Goal: Complete application form

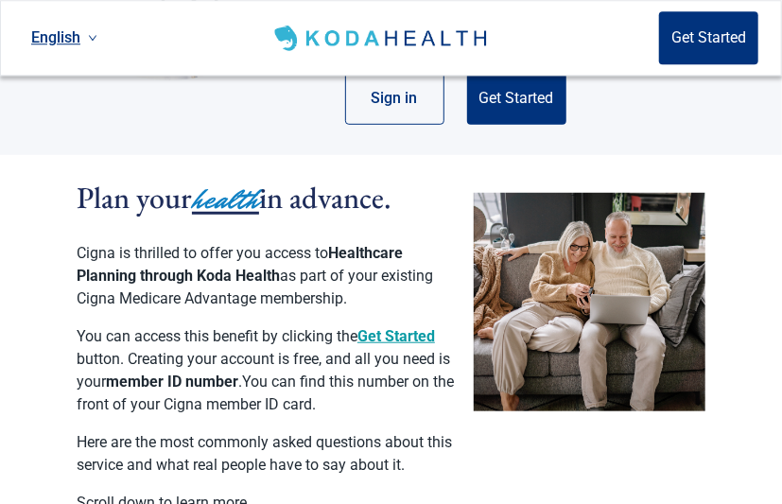
scroll to position [312, 0]
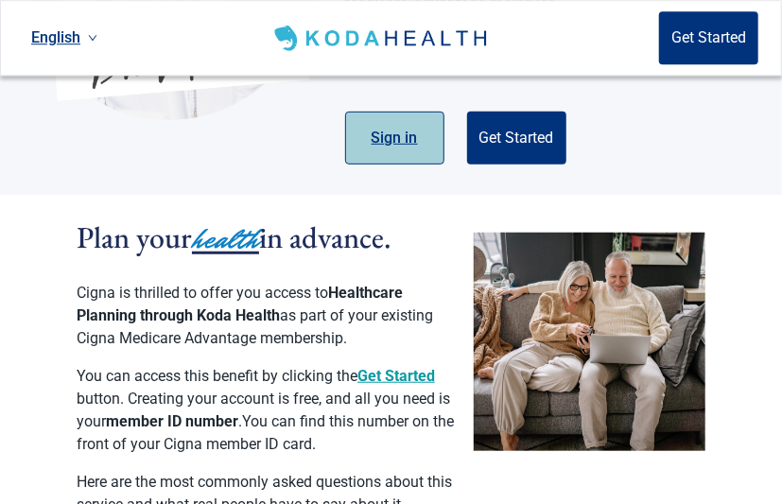
click at [411, 135] on button "Sign in" at bounding box center [394, 138] width 99 height 53
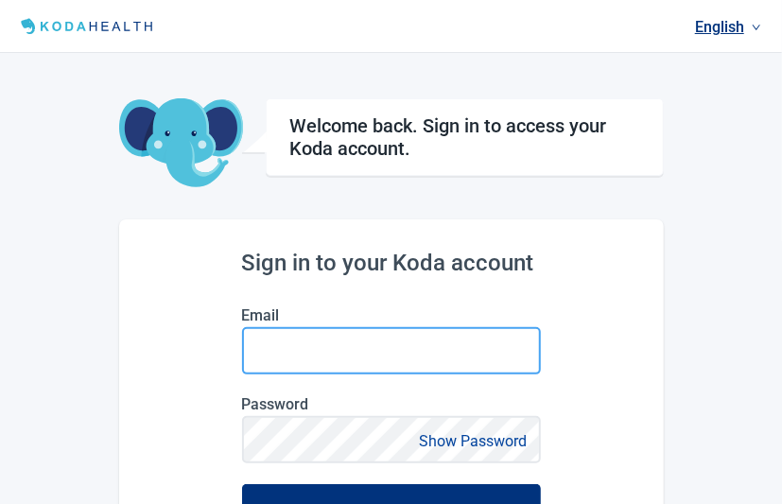
click at [374, 361] on input "Email" at bounding box center [391, 350] width 299 height 47
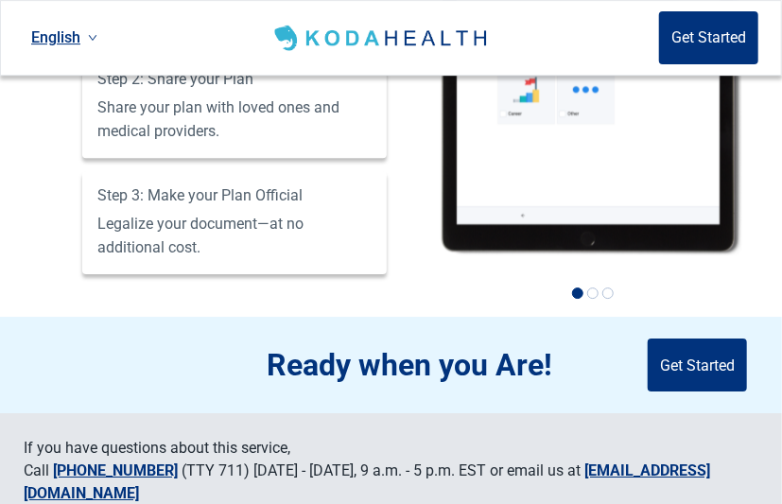
scroll to position [1855, 0]
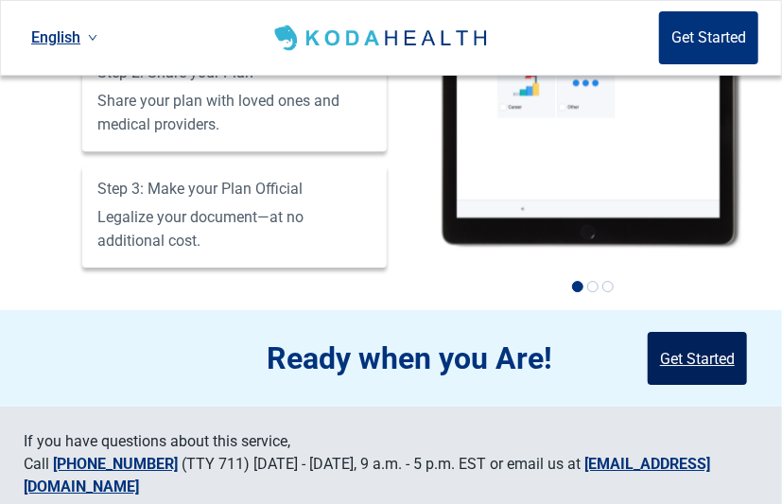
click at [712, 336] on button "Get Started" at bounding box center [696, 358] width 99 height 53
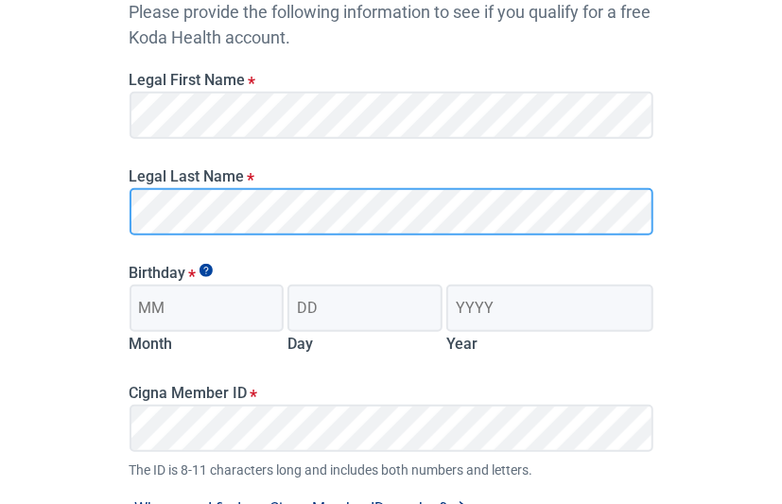
scroll to position [253, 0]
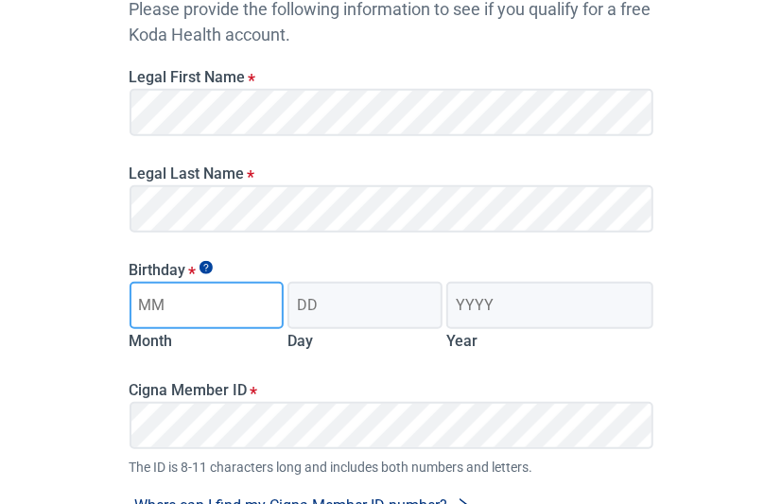
click at [198, 304] on input "Month" at bounding box center [206, 305] width 155 height 47
type input "09"
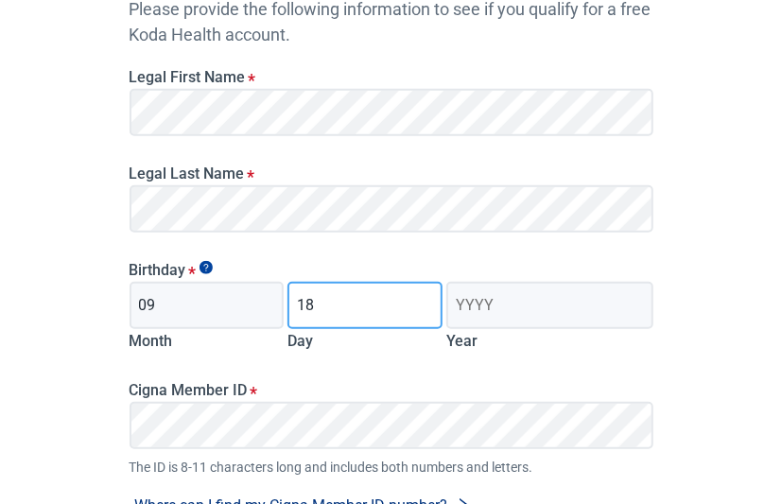
type input "18"
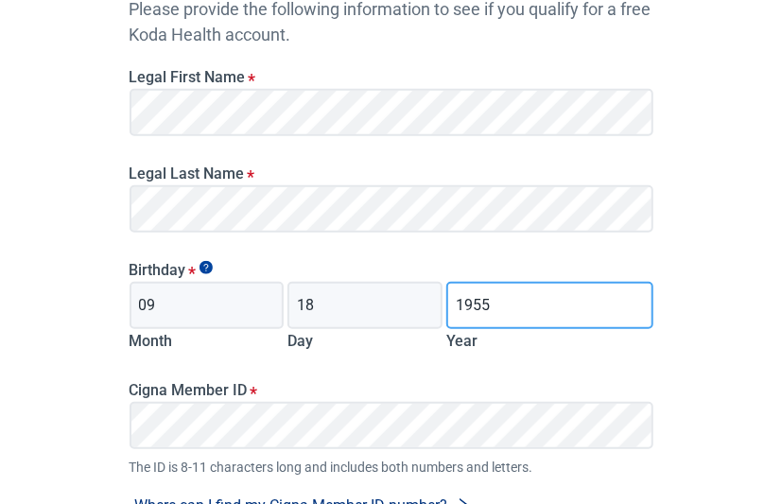
type input "1955"
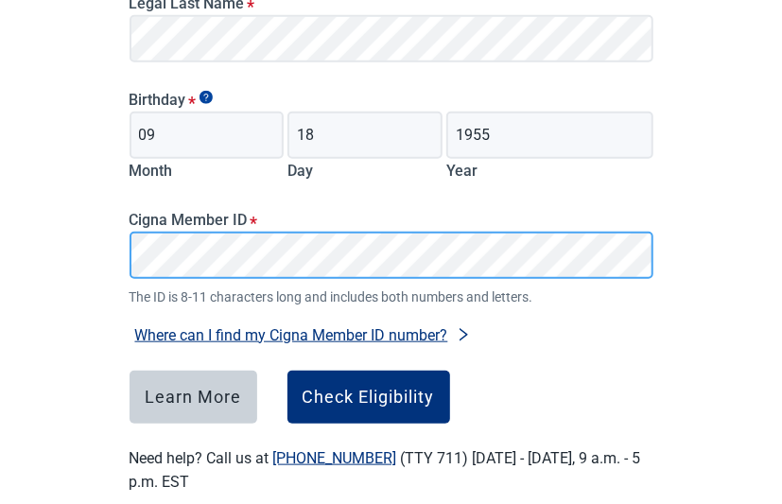
scroll to position [429, 0]
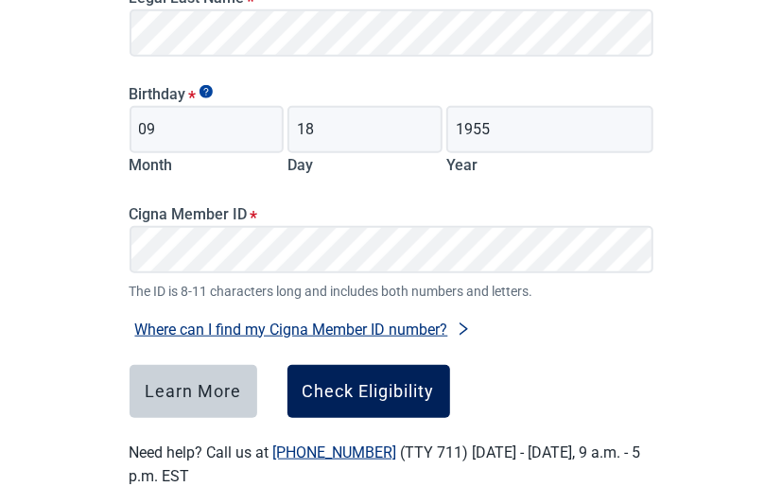
click at [354, 408] on button "Check Eligibility" at bounding box center [368, 391] width 163 height 53
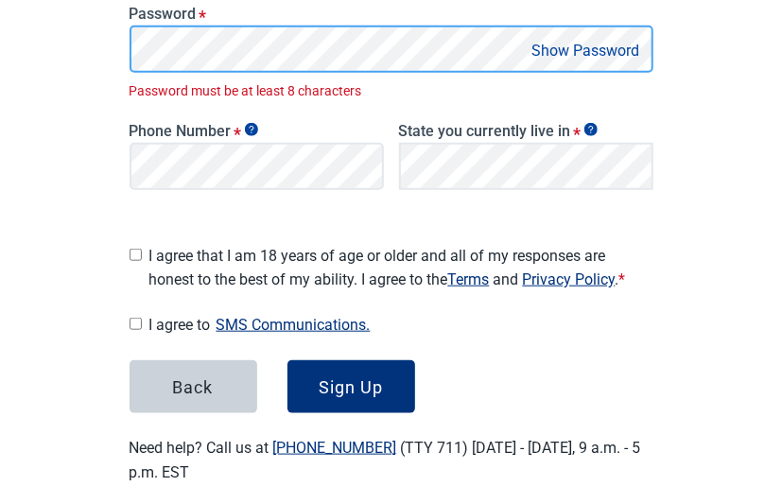
scroll to position [477, 0]
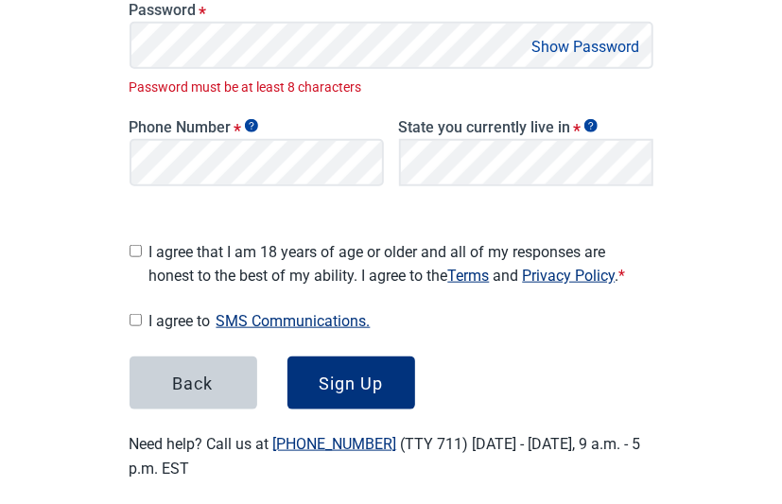
click at [567, 38] on button "Show Password" at bounding box center [585, 47] width 119 height 26
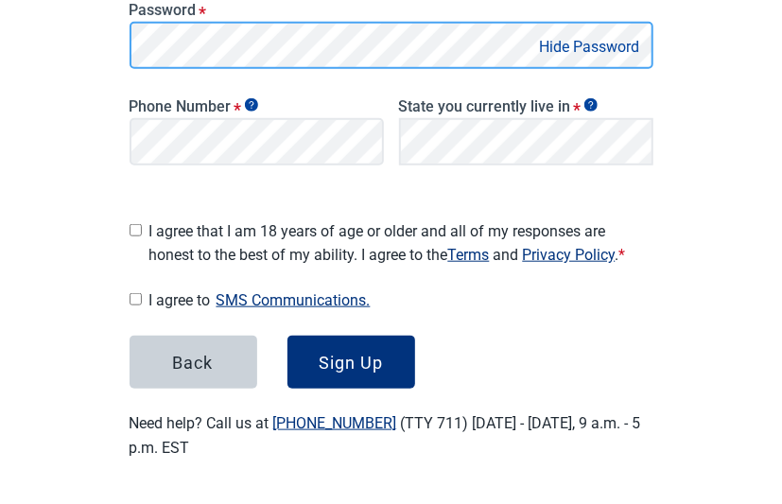
scroll to position [472, 0]
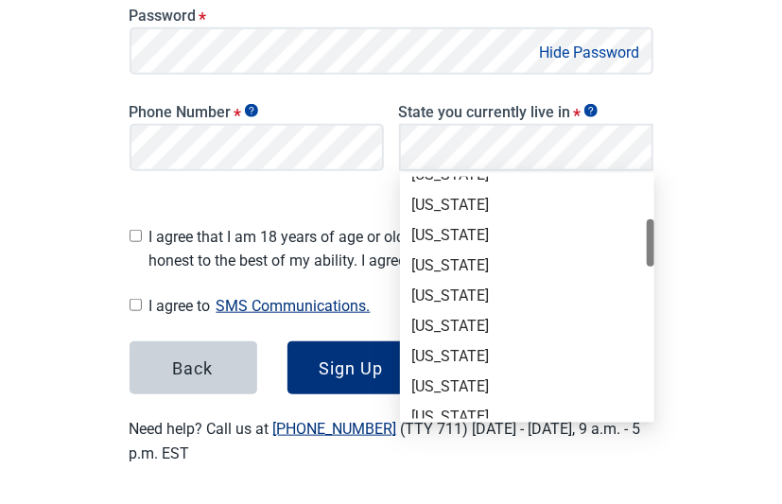
drag, startPoint x: 653, startPoint y: 196, endPoint x: 631, endPoint y: 249, distance: 57.2
click at [639, 239] on div "[US_STATE] [US_STATE] [US_STATE] [US_STATE] [US_STATE] [US_STATE] [US_STATE] [U…" at bounding box center [527, 298] width 254 height 242
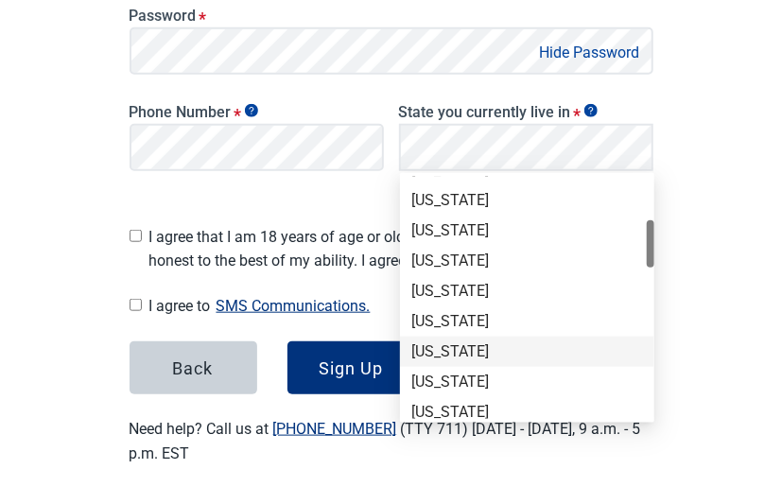
click at [451, 348] on div "[US_STATE]" at bounding box center [527, 351] width 232 height 21
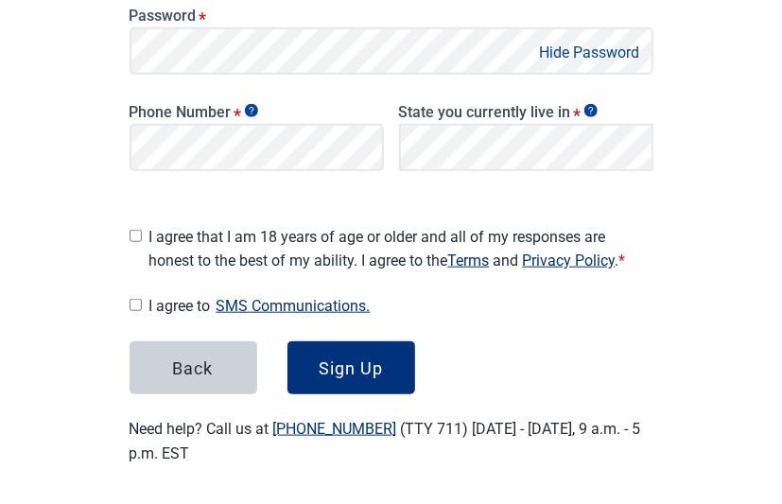
scroll to position [0, 0]
click at [133, 237] on input "I agree that I am 18 years of age or older and all of my responses are honest t…" at bounding box center [135, 236] width 12 height 12
checkbox input "true"
click at [133, 299] on input "I agree to SMS Communications." at bounding box center [135, 305] width 12 height 12
checkbox input "true"
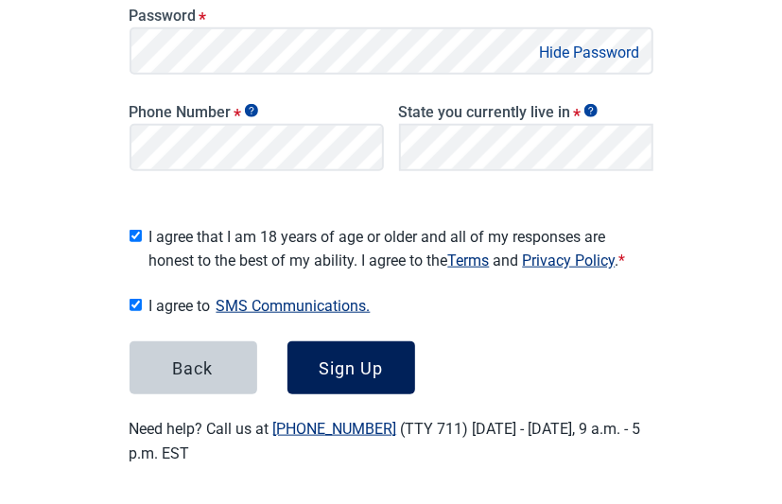
click at [345, 358] on div "Sign Up" at bounding box center [351, 367] width 64 height 19
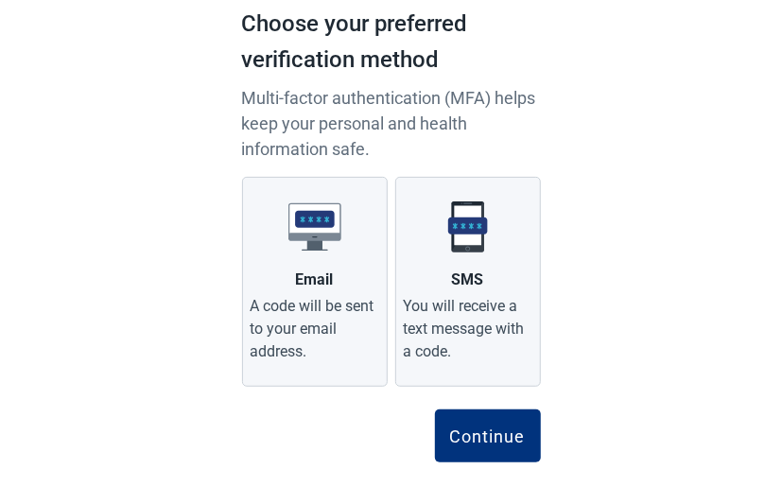
scroll to position [141, 0]
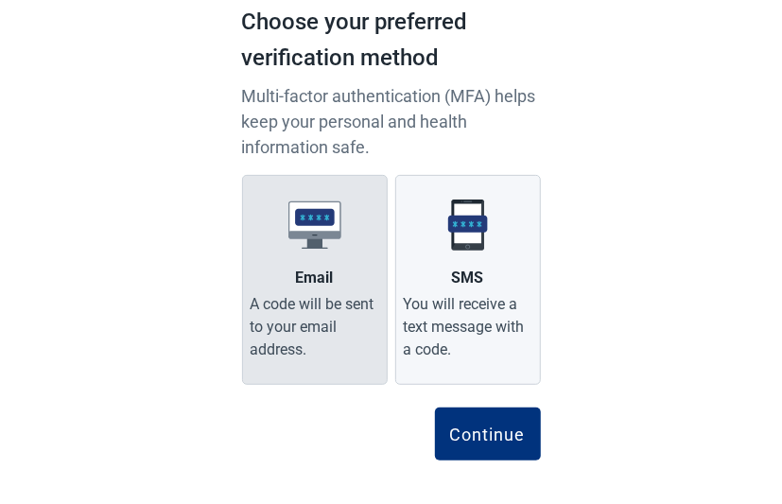
click at [337, 279] on label "Email A code will be sent to your email address." at bounding box center [315, 280] width 146 height 210
click at [0, 0] on input "Email A code will be sent to your email address." at bounding box center [0, 0] width 0 height 0
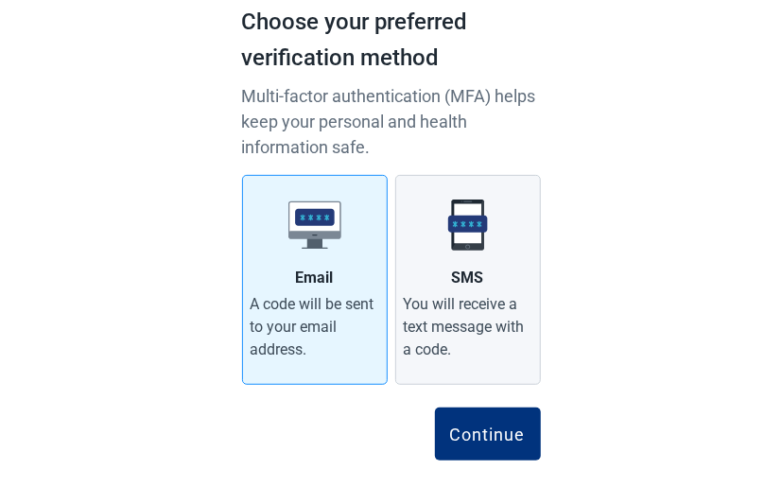
drag, startPoint x: 478, startPoint y: 434, endPoint x: 716, endPoint y: 394, distance: 240.5
click at [506, 439] on div "Continue" at bounding box center [488, 433] width 76 height 19
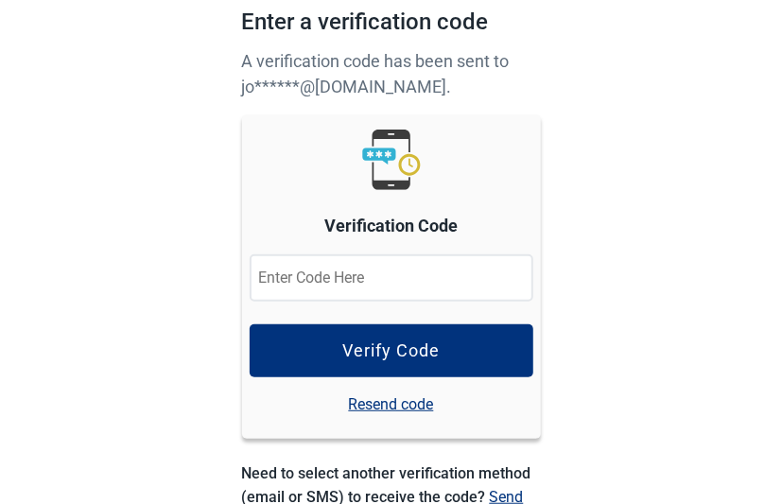
click at [400, 271] on input at bounding box center [392, 277] width 284 height 47
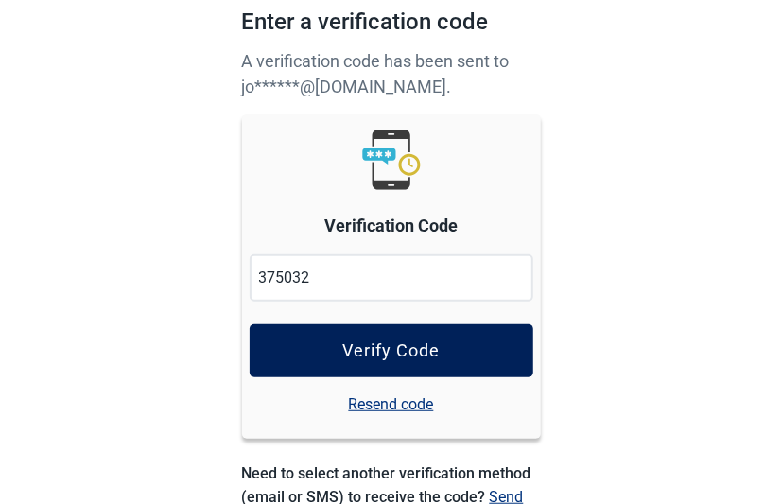
type input "375032"
click at [468, 357] on button "Verify Code" at bounding box center [392, 350] width 284 height 53
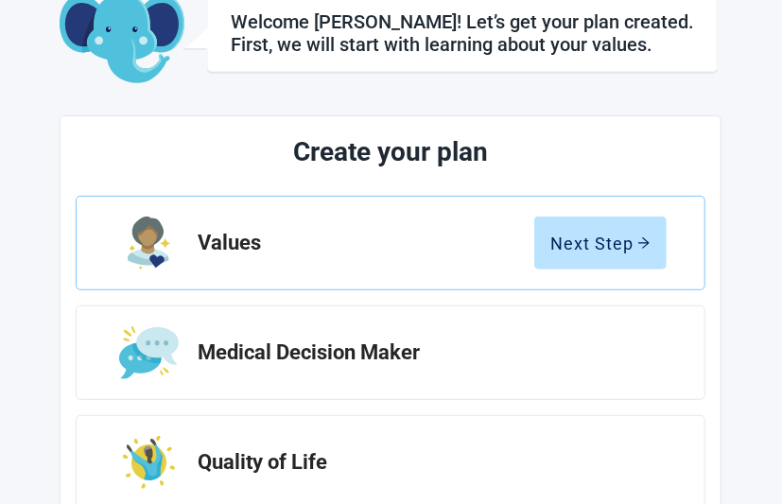
scroll to position [116, 0]
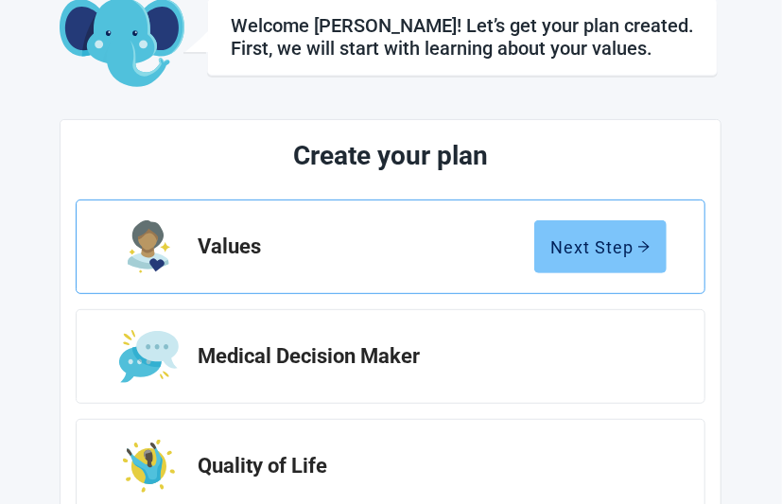
click at [619, 260] on button "Next Step" at bounding box center [600, 246] width 132 height 53
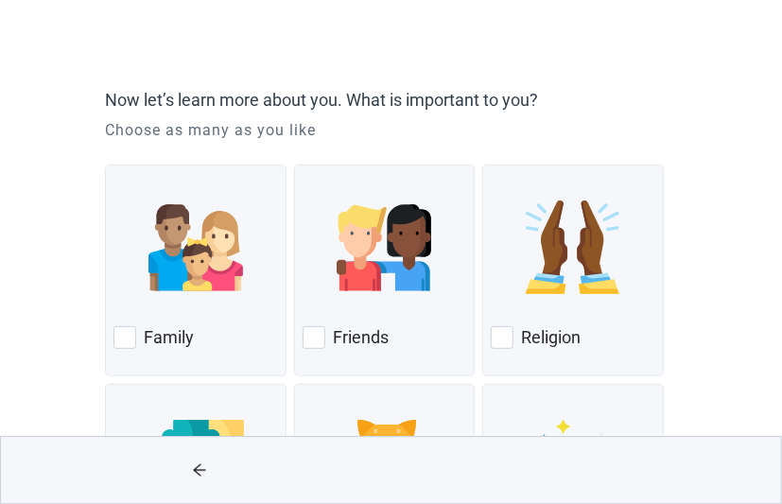
scroll to position [105, 0]
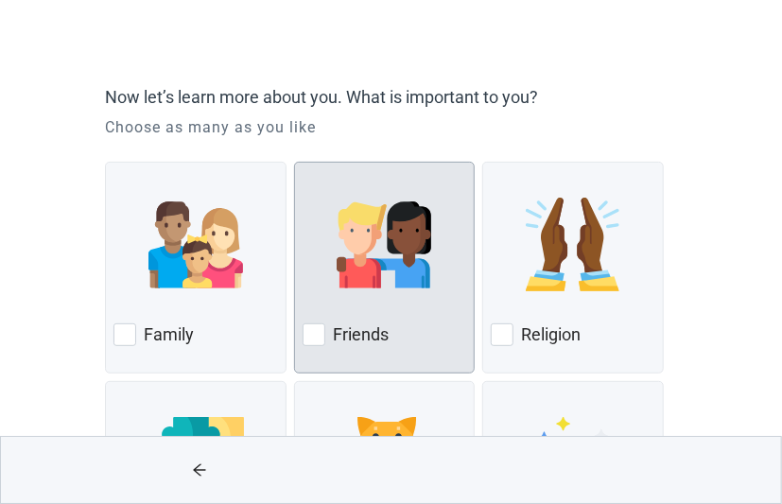
drag, startPoint x: 118, startPoint y: 336, endPoint x: 310, endPoint y: 341, distance: 192.0
click at [120, 337] on div at bounding box center [124, 334] width 23 height 23
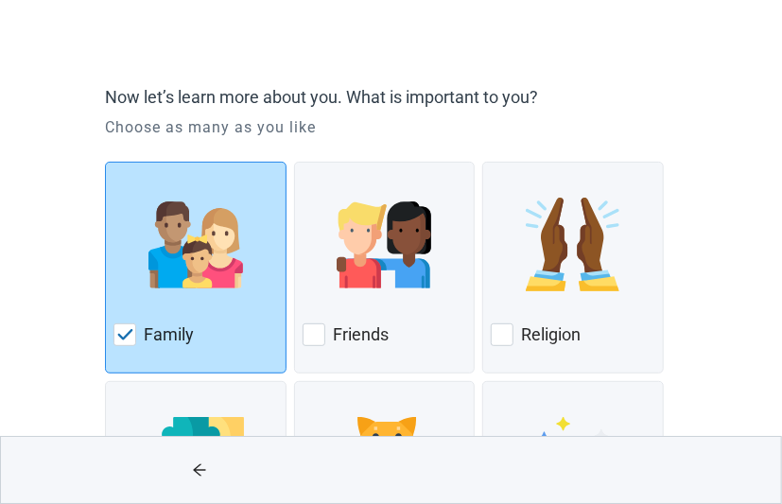
click at [313, 344] on div at bounding box center [313, 334] width 23 height 23
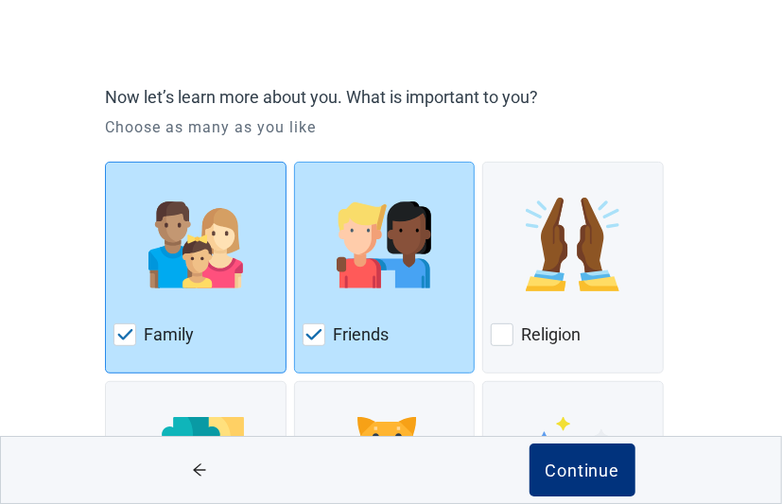
click at [135, 337] on div at bounding box center [124, 334] width 23 height 23
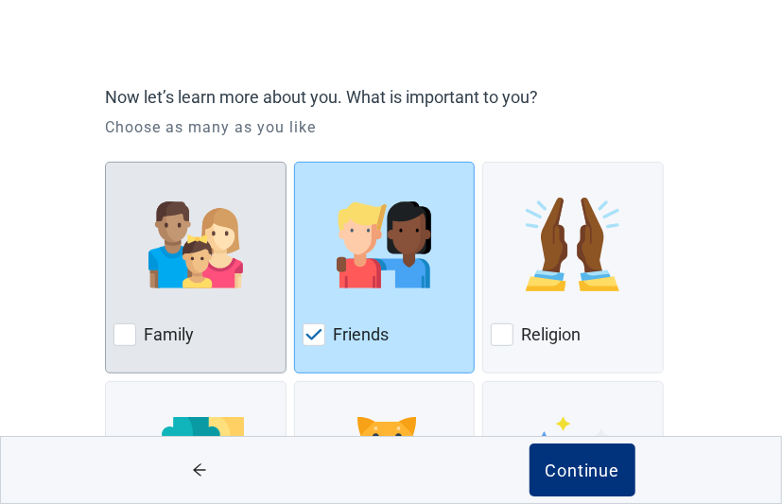
click at [154, 328] on label "Family" at bounding box center [169, 334] width 50 height 23
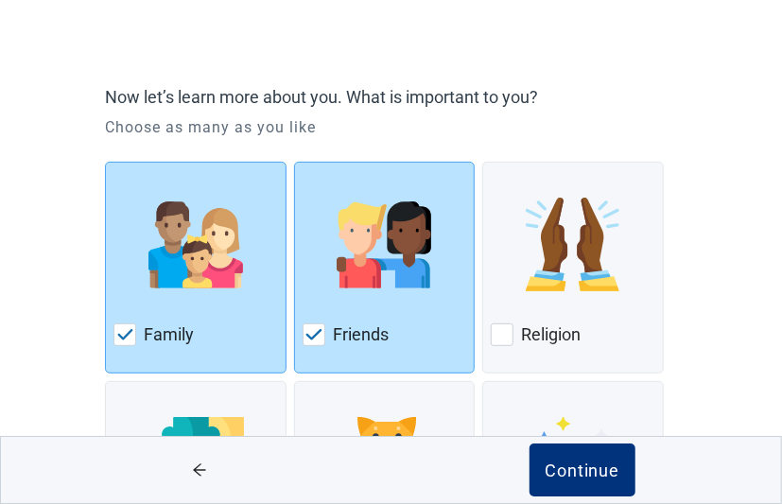
drag, startPoint x: 515, startPoint y: 338, endPoint x: 799, endPoint y: 241, distance: 299.8
click at [517, 338] on div "Religion" at bounding box center [573, 334] width 164 height 30
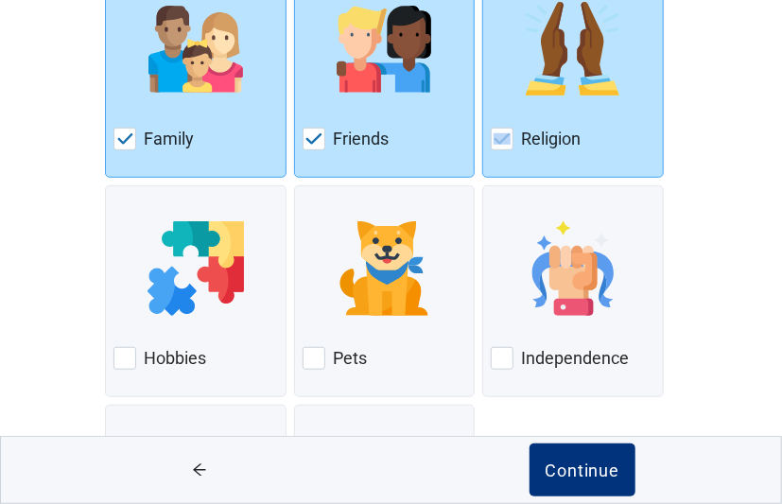
scroll to position [335, 0]
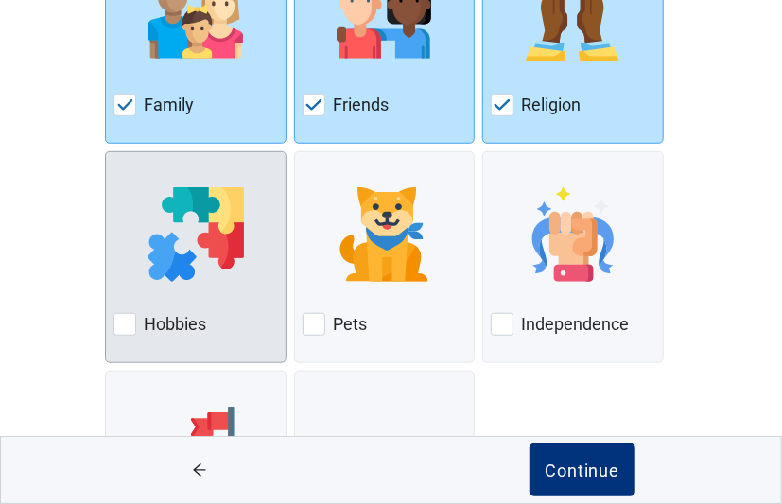
click at [129, 329] on div at bounding box center [124, 324] width 23 height 23
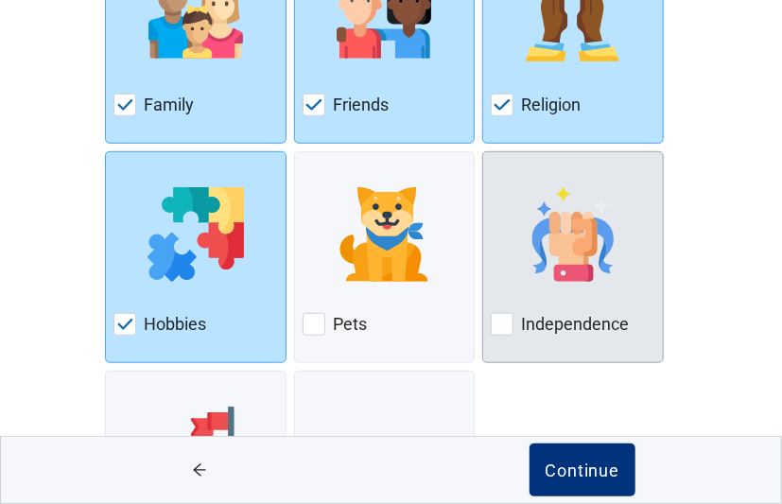
click at [511, 319] on div at bounding box center [502, 324] width 23 height 23
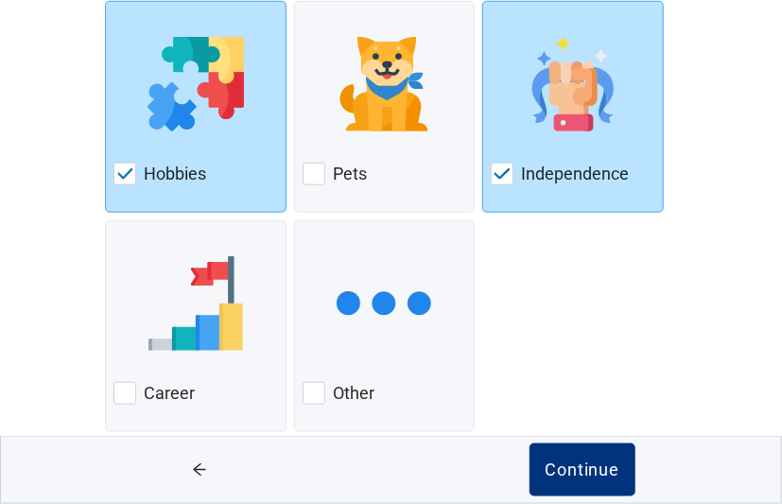
scroll to position [504, 0]
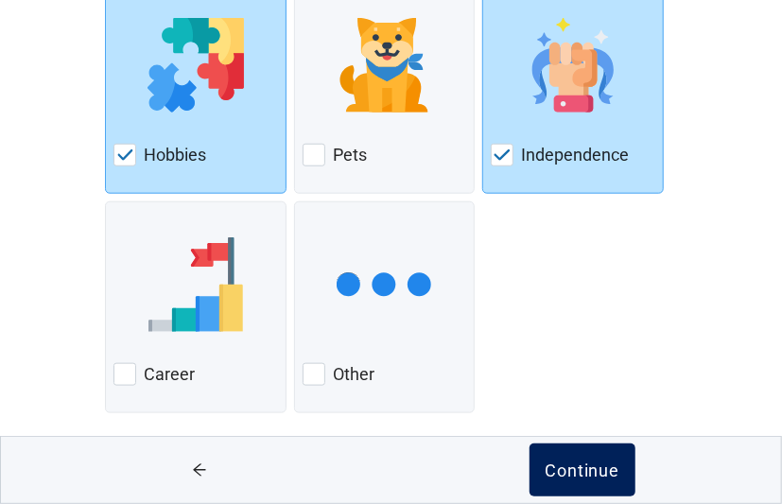
click at [595, 464] on div "Continue" at bounding box center [582, 469] width 76 height 19
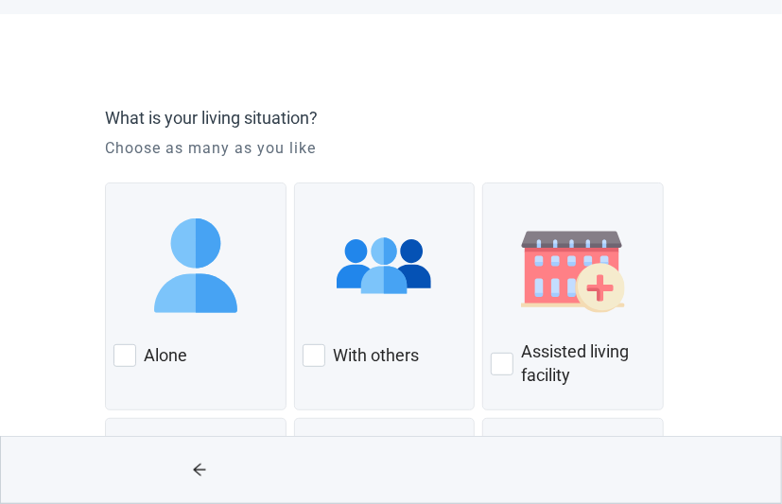
scroll to position [176, 0]
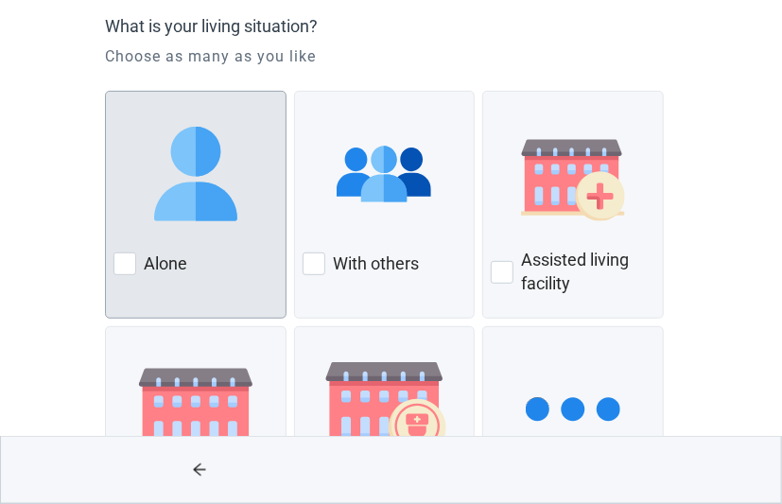
click at [134, 267] on div at bounding box center [124, 263] width 23 height 23
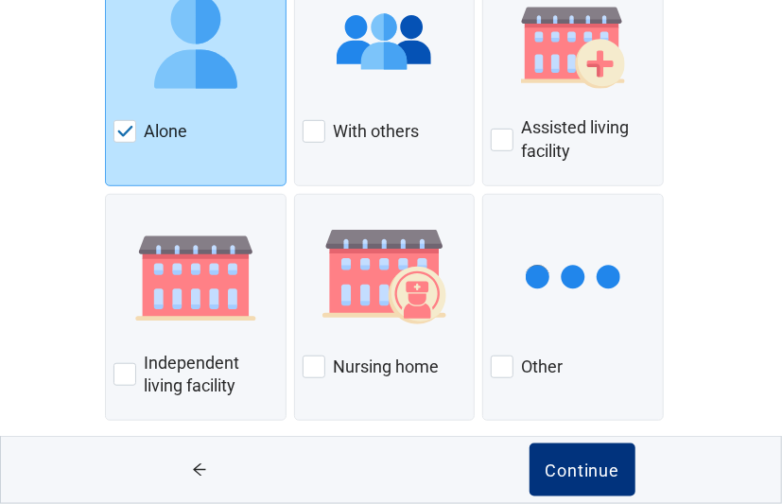
scroll to position [317, 0]
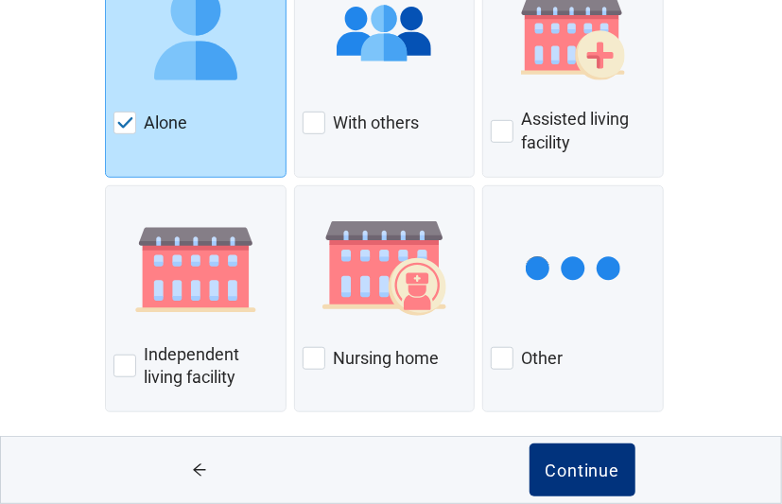
drag, startPoint x: 570, startPoint y: 477, endPoint x: 757, endPoint y: 396, distance: 204.0
click at [572, 477] on div "Continue" at bounding box center [582, 469] width 76 height 19
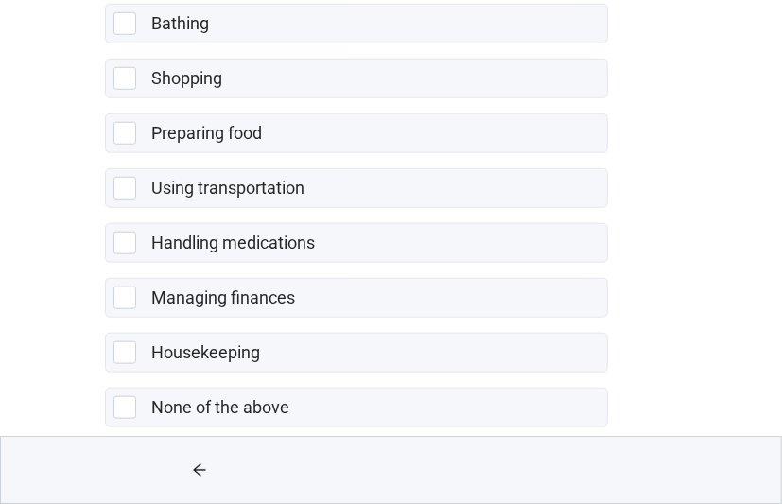
scroll to position [498, 0]
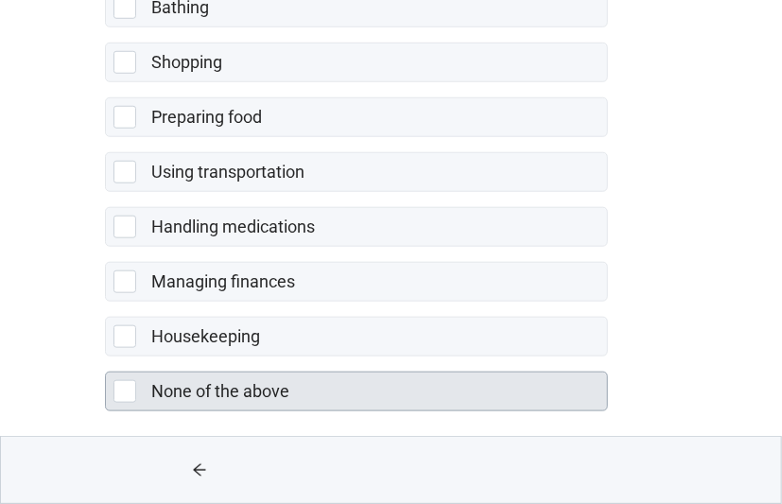
click at [129, 387] on div at bounding box center [124, 391] width 23 height 23
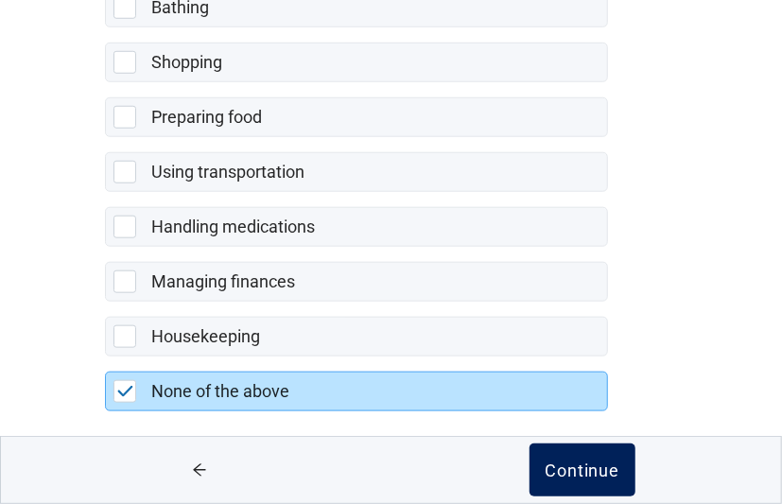
click at [596, 457] on button "Continue" at bounding box center [582, 469] width 106 height 53
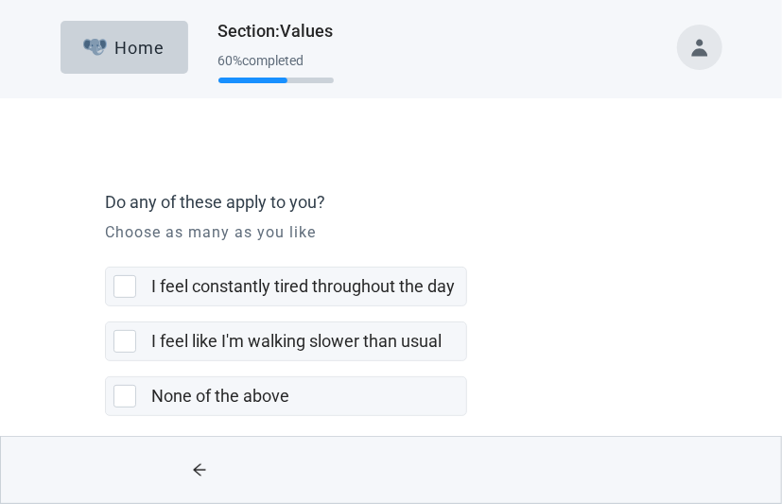
scroll to position [10, 0]
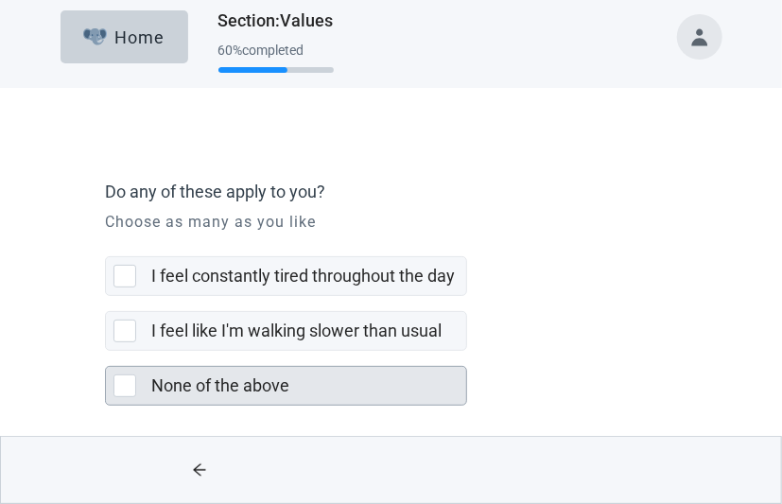
click at [137, 379] on div at bounding box center [128, 385] width 30 height 23
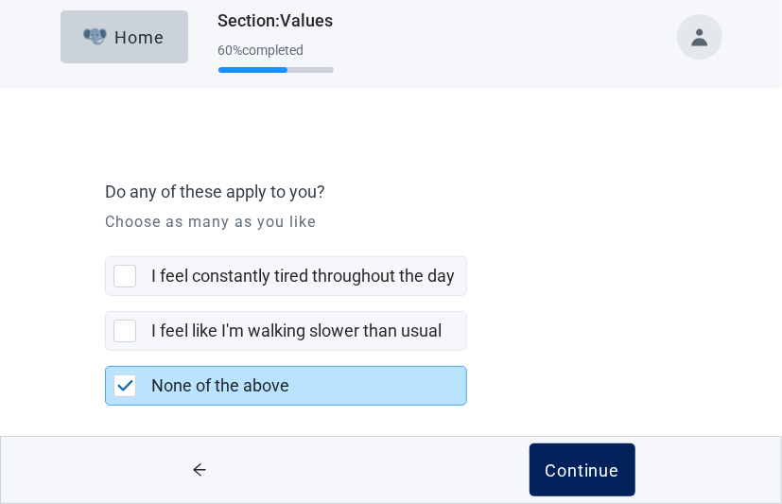
click at [592, 460] on div "Continue" at bounding box center [582, 469] width 76 height 19
click at [591, 464] on div "Continue" at bounding box center [582, 469] width 76 height 19
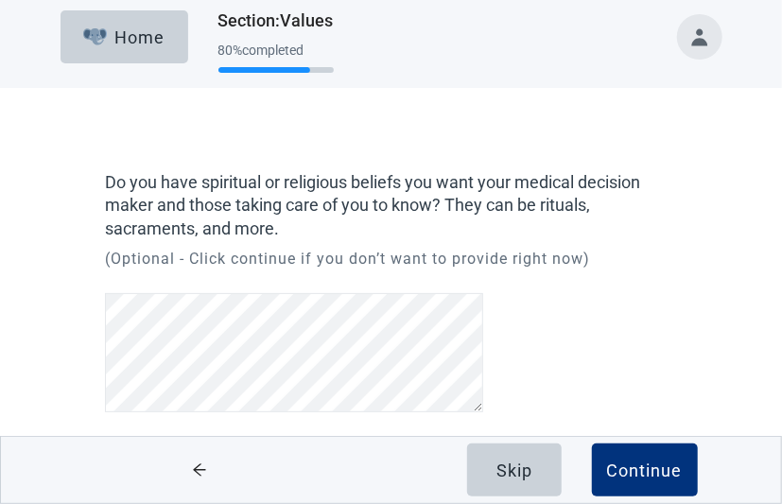
click at [526, 483] on button "Skip" at bounding box center [514, 469] width 95 height 53
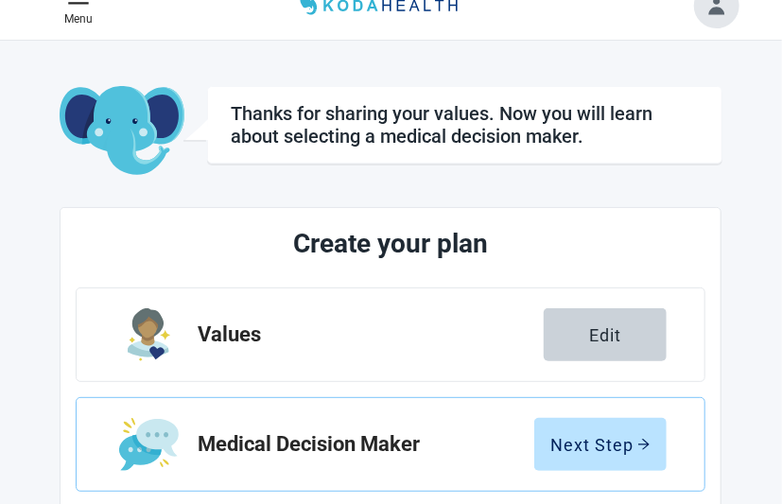
click at [670, 470] on div "Medical Decision Maker Next Step" at bounding box center [391, 444] width 630 height 95
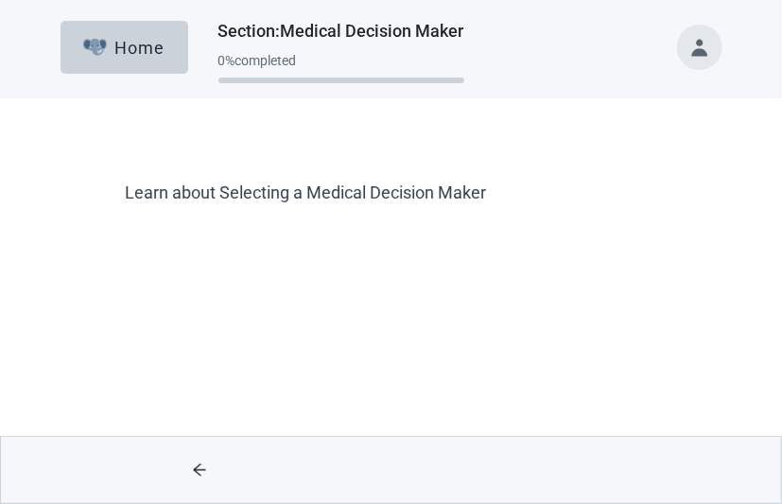
click at [699, 46] on button "Toggle account menu" at bounding box center [699, 47] width 45 height 45
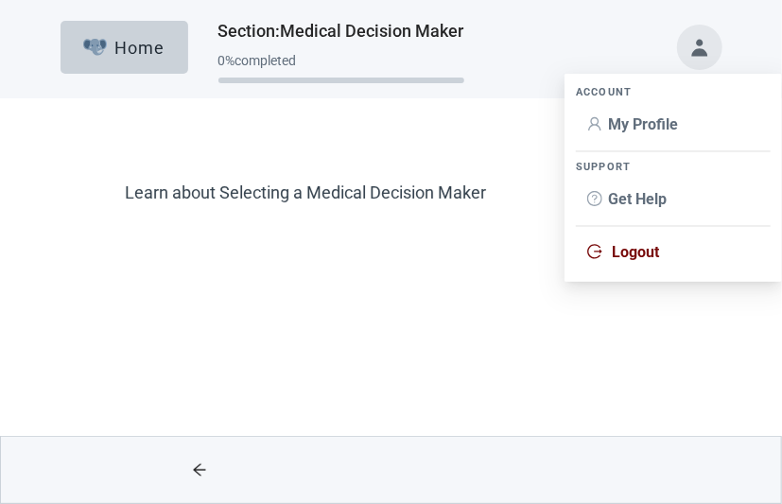
click at [657, 129] on span "My Profile" at bounding box center [643, 124] width 70 height 18
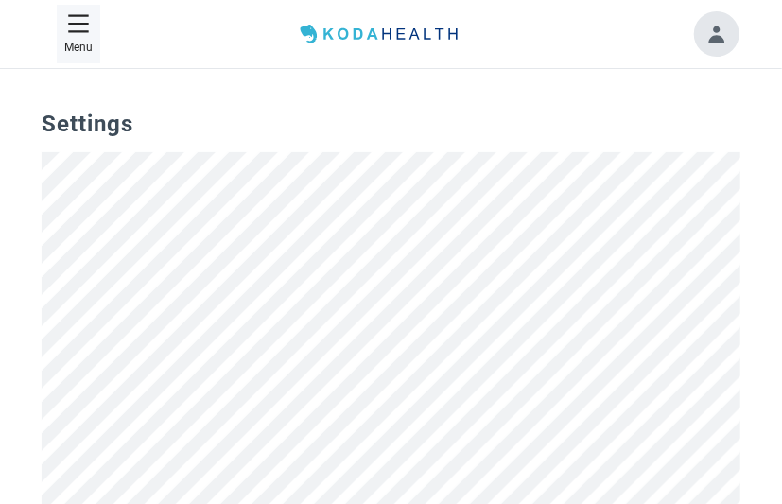
click at [84, 12] on icon "menu" at bounding box center [78, 23] width 23 height 23
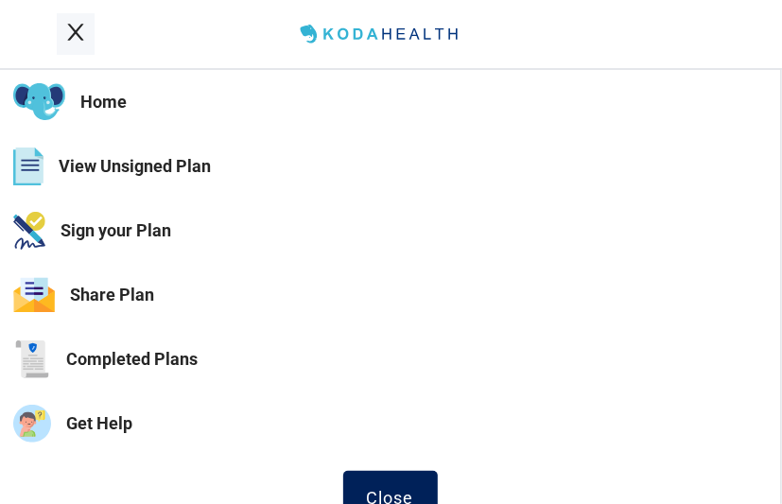
click at [391, 491] on div "Close" at bounding box center [390, 497] width 47 height 19
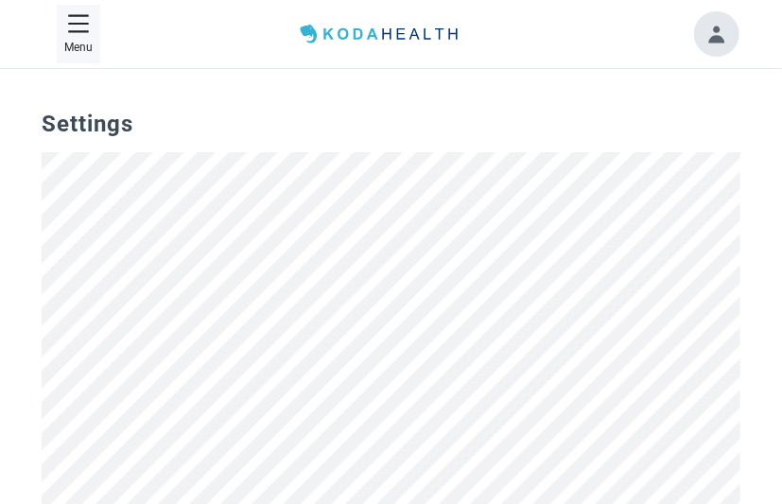
click at [722, 34] on button "Toggle account menu" at bounding box center [716, 33] width 45 height 45
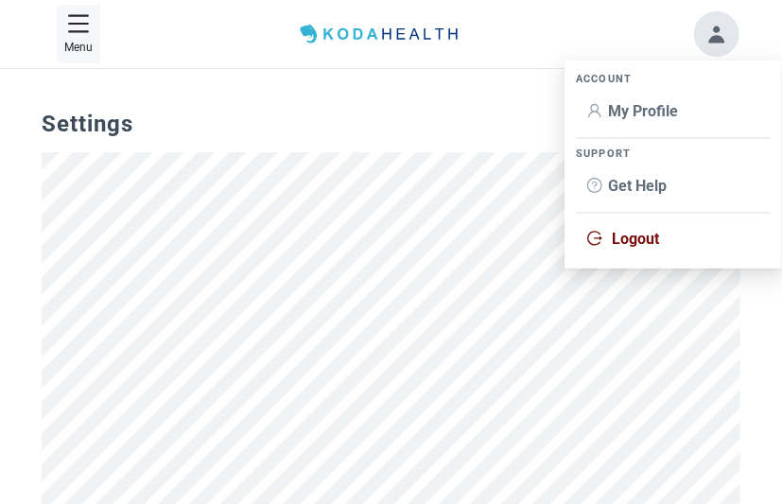
click at [634, 238] on span "Logout" at bounding box center [635, 239] width 47 height 18
